Goal: Task Accomplishment & Management: Use online tool/utility

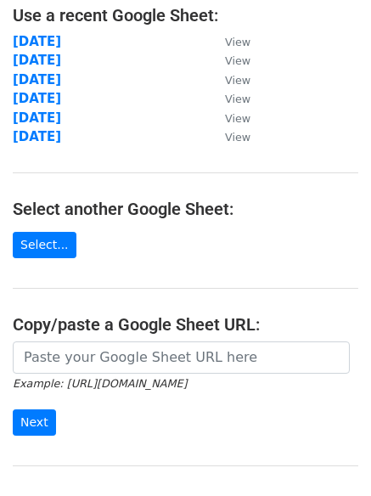
scroll to position [113, 0]
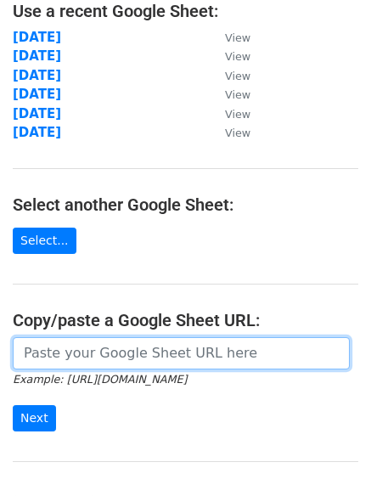
click at [108, 350] on input "url" at bounding box center [181, 353] width 337 height 32
paste input "https://docs.google.com/spreadsheets/d/1wTf3XDE5AbY04XnMGDIy9HBfjx1ioAmyGpjrZVO…"
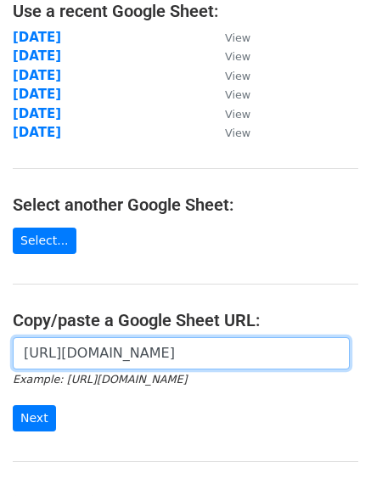
scroll to position [0, 370]
type input "https://docs.google.com/spreadsheets/d/1wTf3XDE5AbY04XnMGDIy9HBfjx1ioAmyGpjrZVO…"
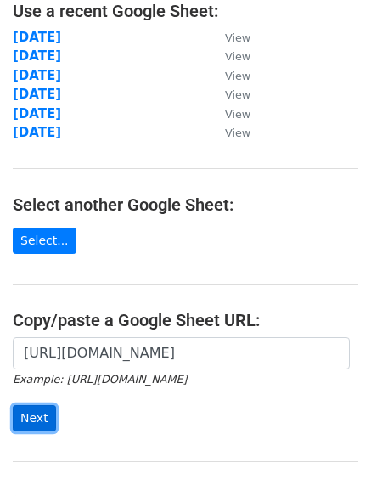
scroll to position [0, 0]
click at [37, 420] on input "Next" at bounding box center [34, 418] width 43 height 26
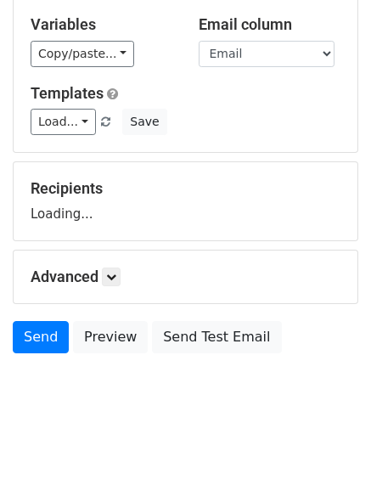
scroll to position [96, 0]
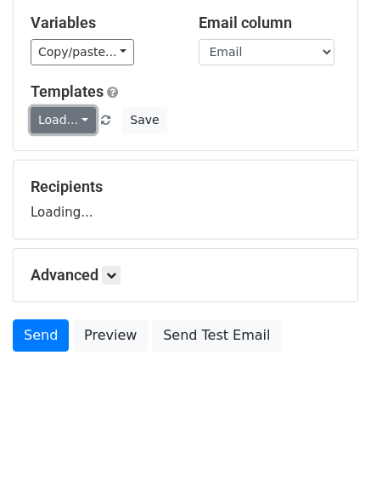
click at [77, 121] on link "Load..." at bounding box center [63, 120] width 65 height 26
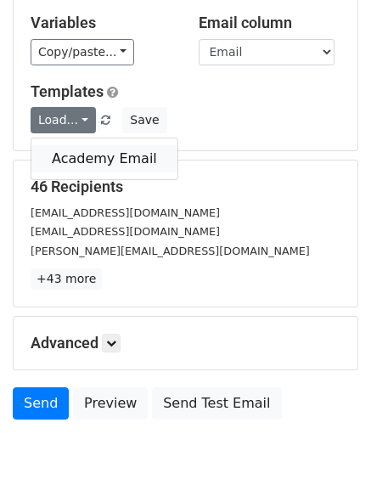
click at [77, 155] on link "Academy Email" at bounding box center [104, 158] width 146 height 27
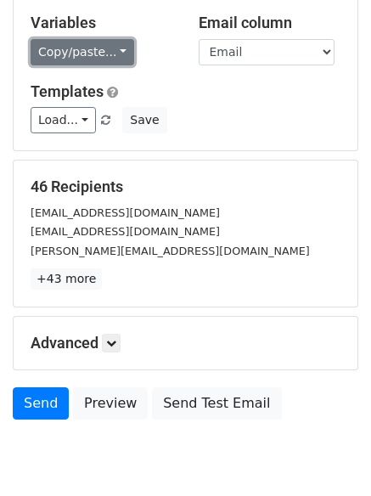
click at [102, 50] on link "Copy/paste..." at bounding box center [83, 52] width 104 height 26
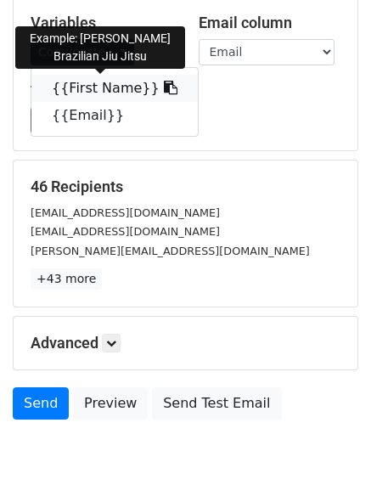
click at [96, 90] on link "{{First Name}}" at bounding box center [114, 88] width 166 height 27
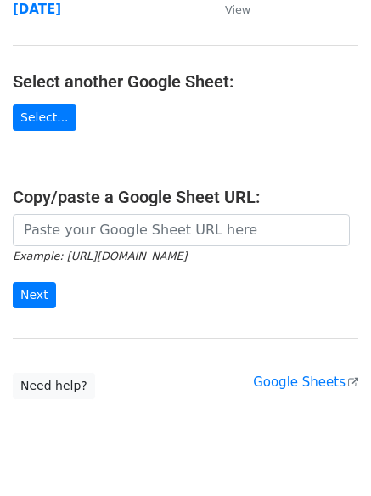
scroll to position [255, 0]
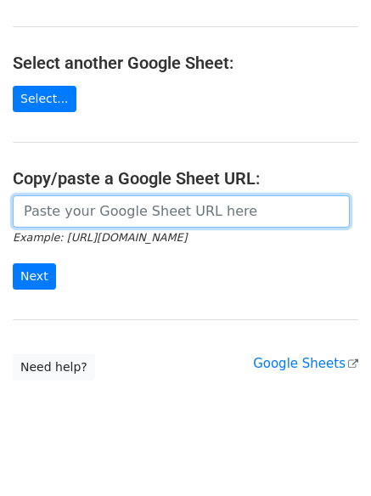
click at [63, 214] on input "url" at bounding box center [181, 211] width 337 height 32
paste input "https://docs.google.com/spreadsheets/d/1oUPqHc-SrA7cVX34Pn8_mcHCbpBKohljKcsZ-w-…"
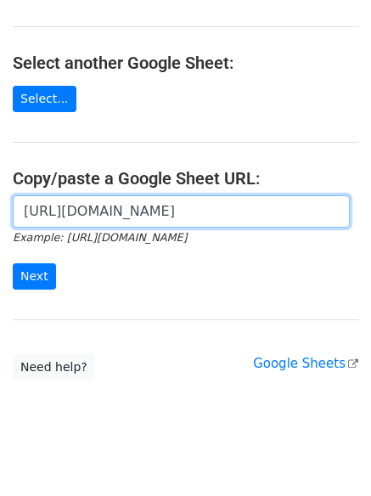
scroll to position [0, 364]
type input "https://docs.google.com/spreadsheets/d/1oUPqHc-SrA7cVX34Pn8_mcHCbpBKohljKcsZ-w-…"
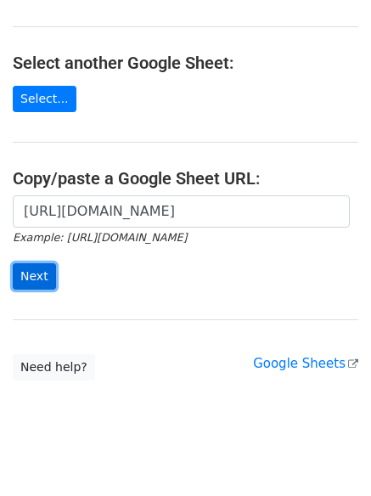
scroll to position [0, 0]
click at [31, 277] on input "Next" at bounding box center [34, 276] width 43 height 26
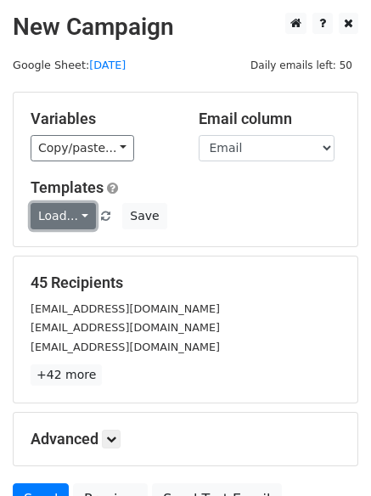
click at [69, 214] on link "Load..." at bounding box center [63, 216] width 65 height 26
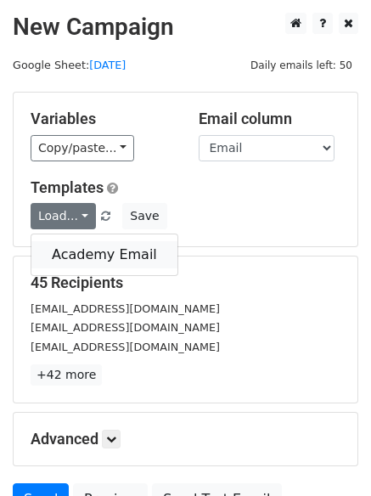
click at [69, 248] on link "Academy Email" at bounding box center [104, 254] width 146 height 27
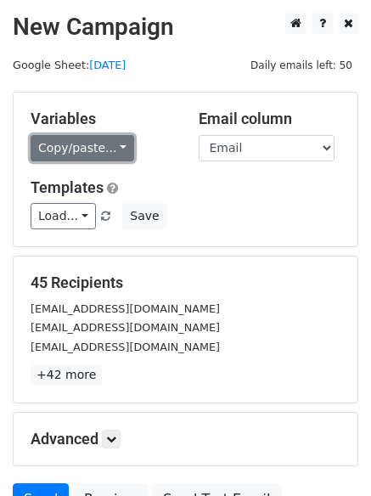
click at [99, 149] on link "Copy/paste..." at bounding box center [83, 148] width 104 height 26
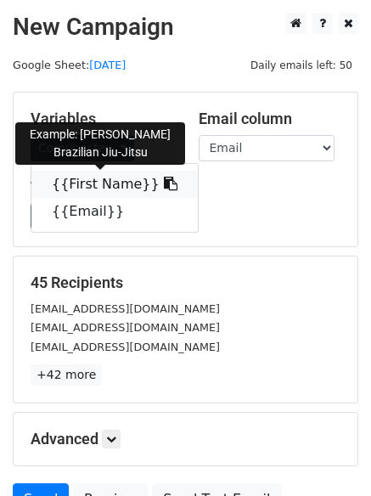
click at [91, 180] on link "{{First Name}}" at bounding box center [114, 184] width 166 height 27
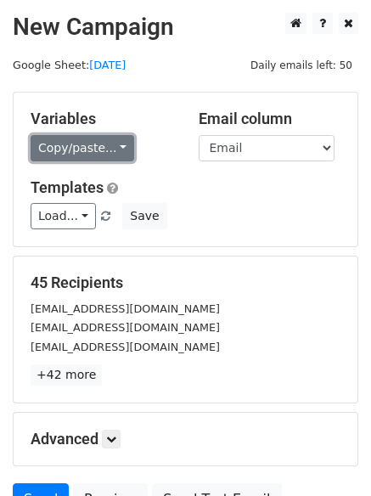
click at [88, 150] on link "Copy/paste..." at bounding box center [83, 148] width 104 height 26
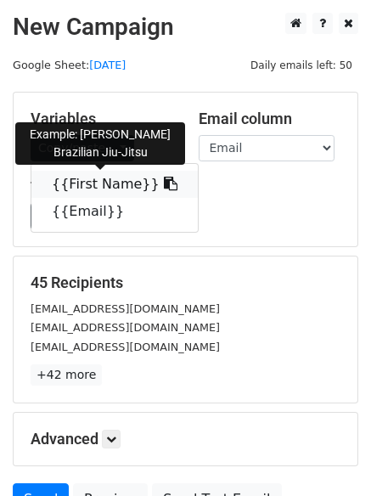
click at [81, 189] on link "{{First Name}}" at bounding box center [114, 184] width 166 height 27
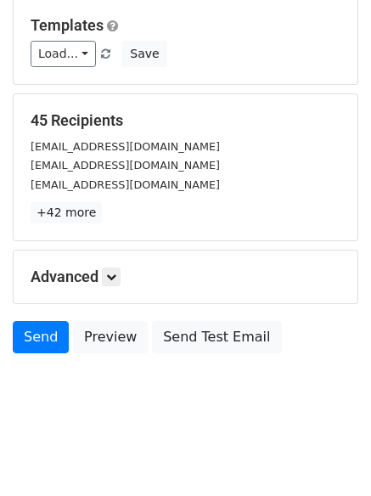
scroll to position [164, 0]
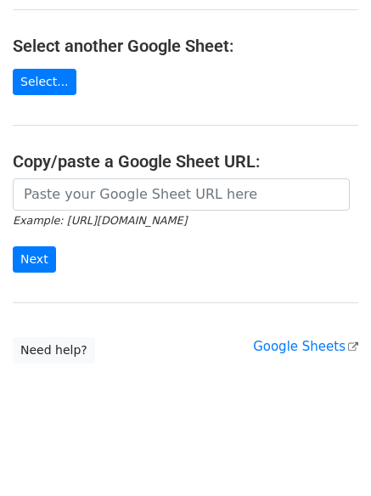
scroll to position [275, 0]
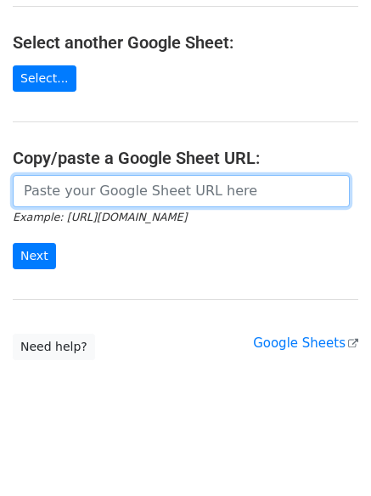
click at [126, 198] on input "url" at bounding box center [181, 191] width 337 height 32
paste input "[URL][DOMAIN_NAME]"
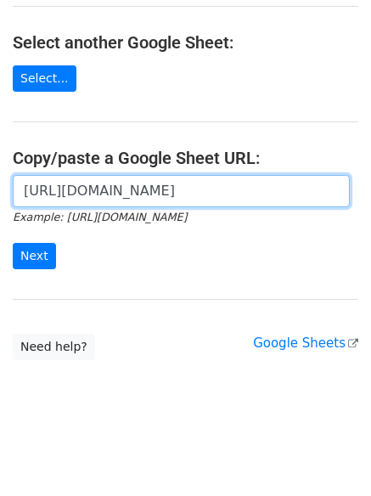
scroll to position [0, 373]
type input "[URL][DOMAIN_NAME]"
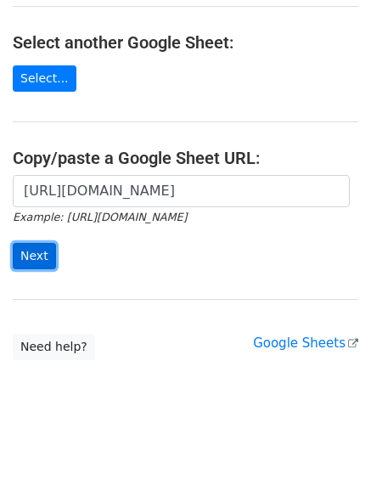
scroll to position [0, 0]
click at [34, 256] on input "Next" at bounding box center [34, 256] width 43 height 26
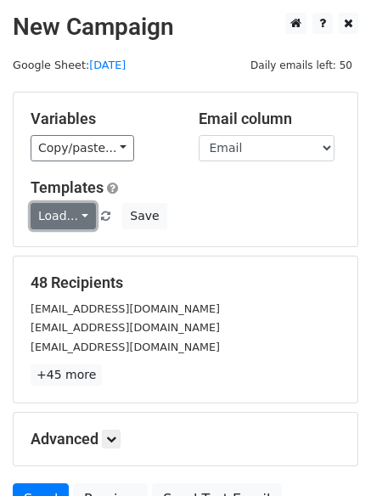
click at [65, 221] on link "Load..." at bounding box center [63, 216] width 65 height 26
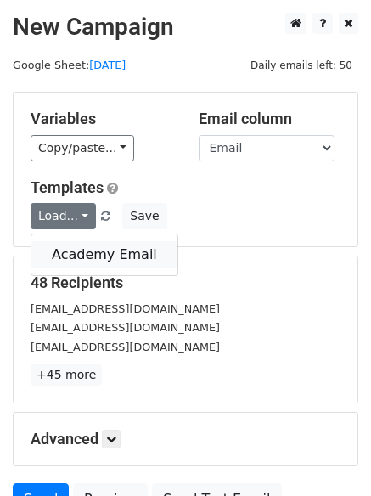
click at [65, 250] on link "Academy Email" at bounding box center [104, 254] width 146 height 27
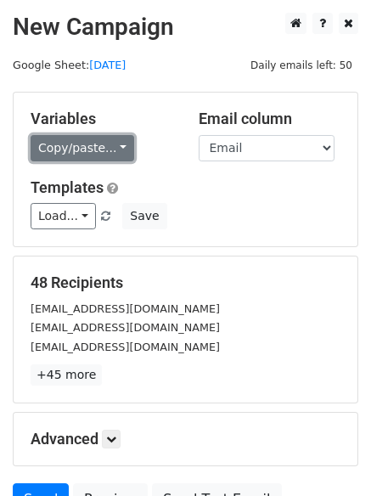
click at [100, 154] on link "Copy/paste..." at bounding box center [83, 148] width 104 height 26
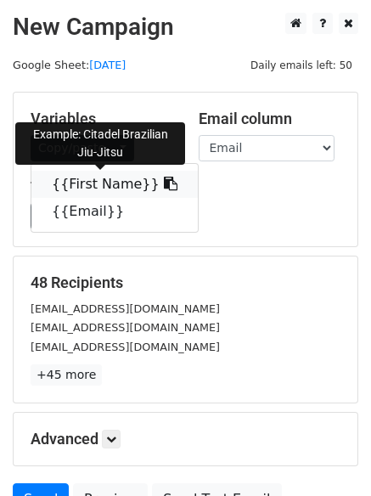
click at [99, 185] on link "{{First Name}}" at bounding box center [114, 184] width 166 height 27
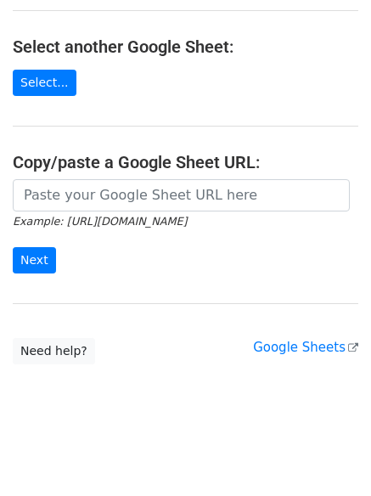
scroll to position [275, 0]
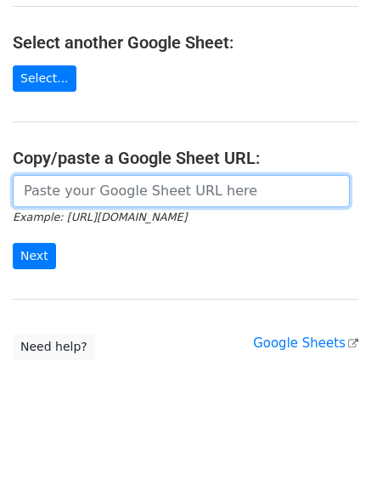
click at [102, 192] on input "url" at bounding box center [181, 191] width 337 height 32
paste input "[URL][DOMAIN_NAME]"
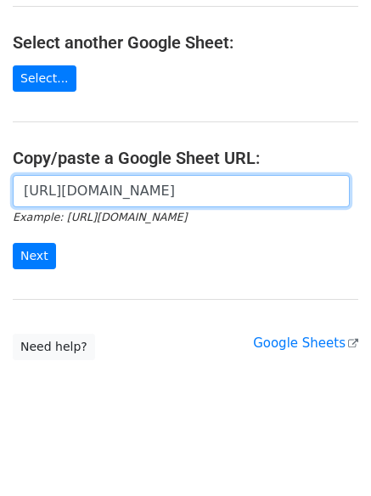
scroll to position [0, 364]
type input "[URL][DOMAIN_NAME]"
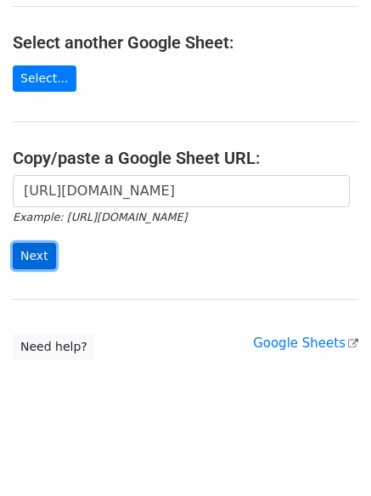
scroll to position [0, 0]
click at [20, 259] on input "Next" at bounding box center [34, 256] width 43 height 26
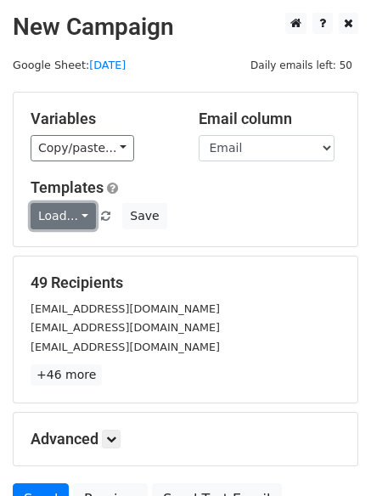
click at [78, 216] on link "Load..." at bounding box center [63, 216] width 65 height 26
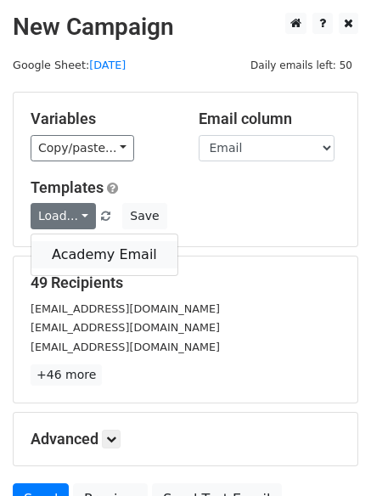
click at [74, 257] on link "Academy Email" at bounding box center [104, 254] width 146 height 27
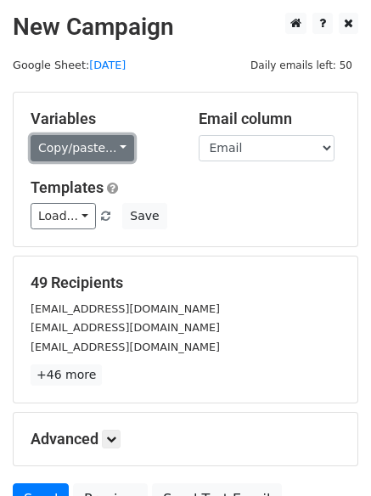
click at [77, 148] on link "Copy/paste..." at bounding box center [83, 148] width 104 height 26
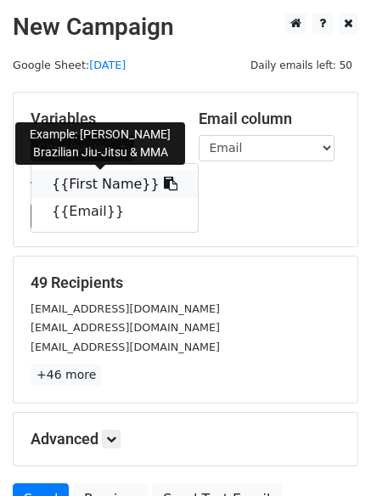
click at [69, 183] on link "{{First Name}}" at bounding box center [114, 184] width 166 height 27
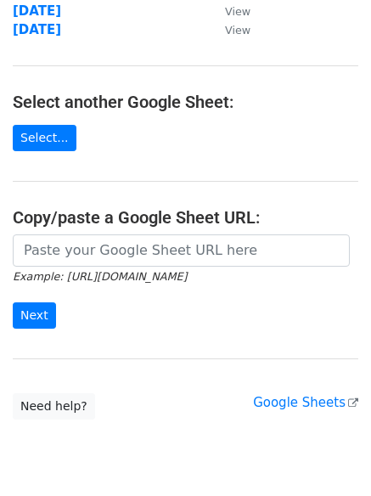
scroll to position [232, 0]
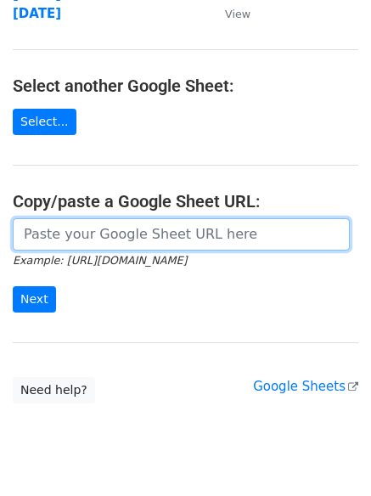
click at [82, 234] on input "url" at bounding box center [181, 234] width 337 height 32
paste input "https://docs.google.com/spreadsheets/d/15y7JQK1EQttCDzGtxV6mS2dn8tXVHdpKBYCtvEH…"
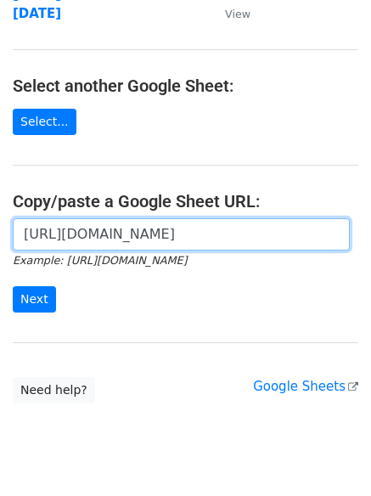
scroll to position [0, 372]
type input "https://docs.google.com/spreadsheets/d/15y7JQK1EQttCDzGtxV6mS2dn8tXVHdpKBYCtvEH…"
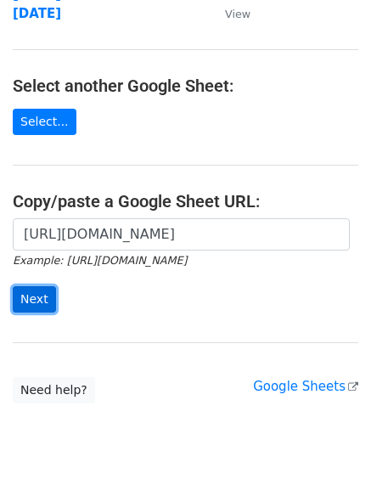
scroll to position [0, 0]
click at [33, 302] on input "Next" at bounding box center [34, 299] width 43 height 26
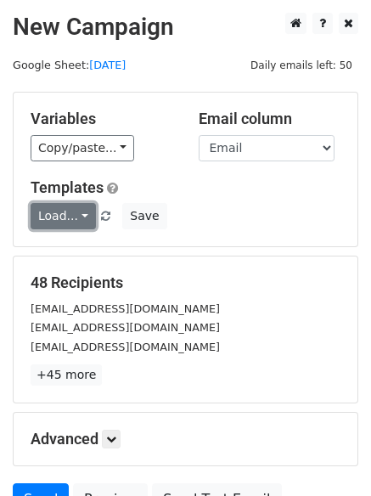
click at [74, 215] on link "Load..." at bounding box center [63, 216] width 65 height 26
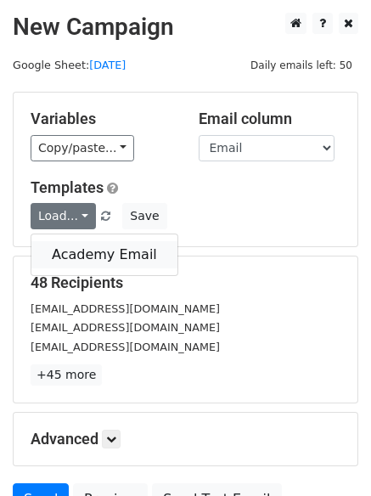
click at [68, 251] on link "Academy Email" at bounding box center [104, 254] width 146 height 27
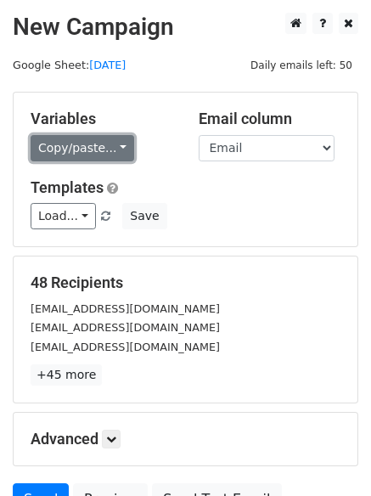
click at [76, 152] on link "Copy/paste..." at bounding box center [83, 148] width 104 height 26
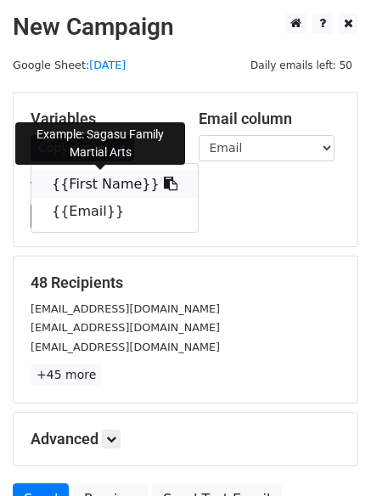
click at [77, 177] on link "{{First Name}}" at bounding box center [114, 184] width 166 height 27
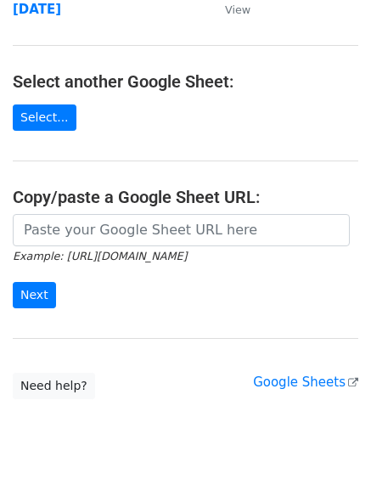
scroll to position [275, 0]
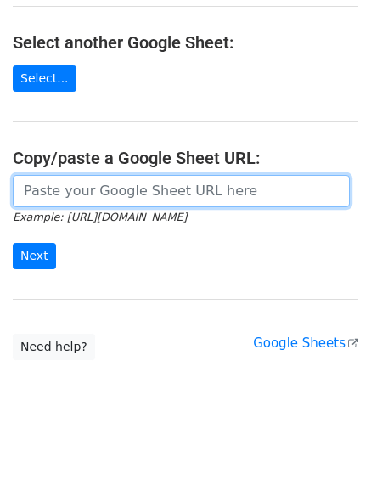
click at [52, 194] on input "url" at bounding box center [181, 191] width 337 height 32
paste input "[URL][DOMAIN_NAME]"
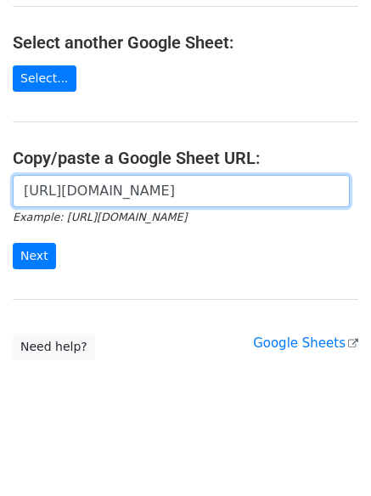
scroll to position [0, 384]
type input "[URL][DOMAIN_NAME]"
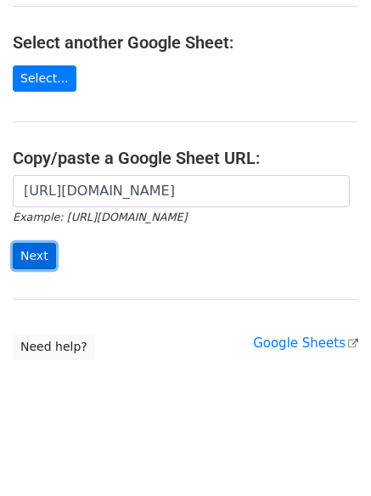
scroll to position [0, 0]
click at [40, 256] on input "Next" at bounding box center [34, 256] width 43 height 26
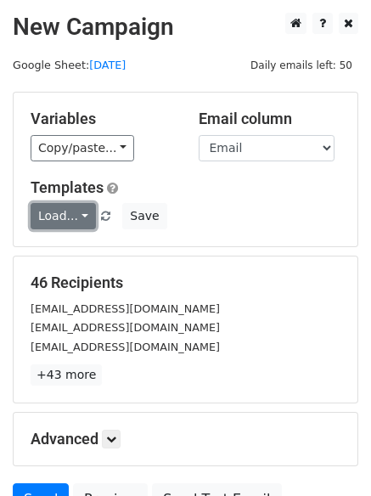
click at [84, 223] on link "Load..." at bounding box center [63, 216] width 65 height 26
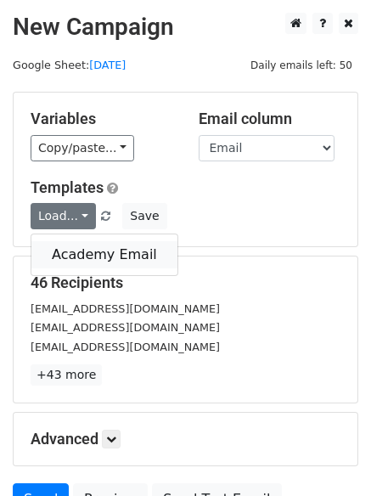
click at [82, 251] on link "Academy Email" at bounding box center [104, 254] width 146 height 27
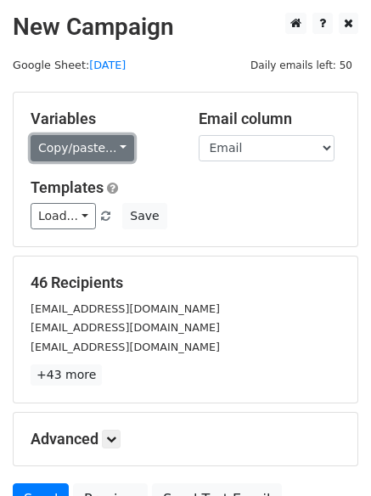
click at [101, 154] on link "Copy/paste..." at bounding box center [83, 148] width 104 height 26
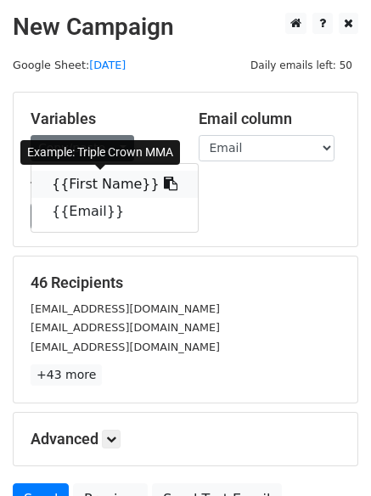
click at [92, 183] on link "{{First Name}}" at bounding box center [114, 184] width 166 height 27
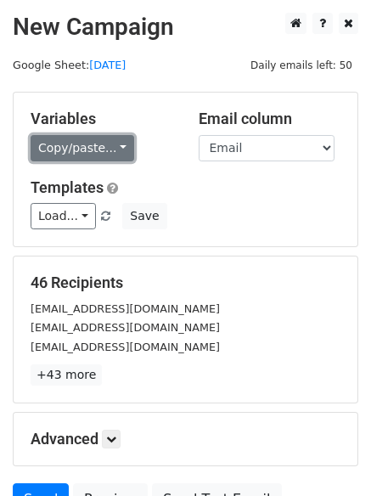
click at [108, 155] on link "Copy/paste..." at bounding box center [83, 148] width 104 height 26
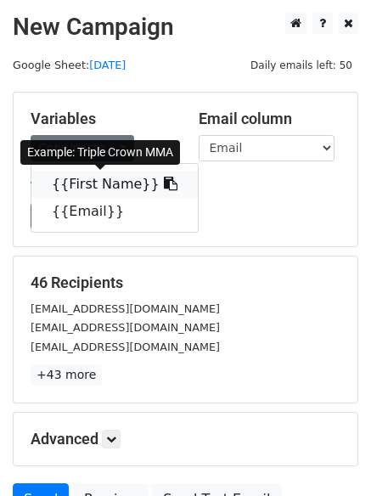
click at [105, 188] on link "{{First Name}}" at bounding box center [114, 184] width 166 height 27
